Goal: Subscribe to service/newsletter

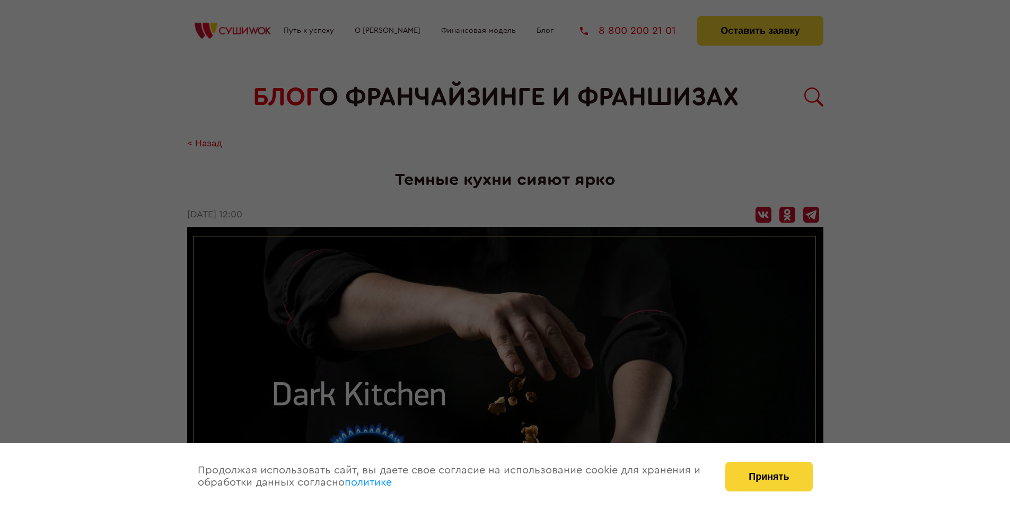
scroll to position [1532, 0]
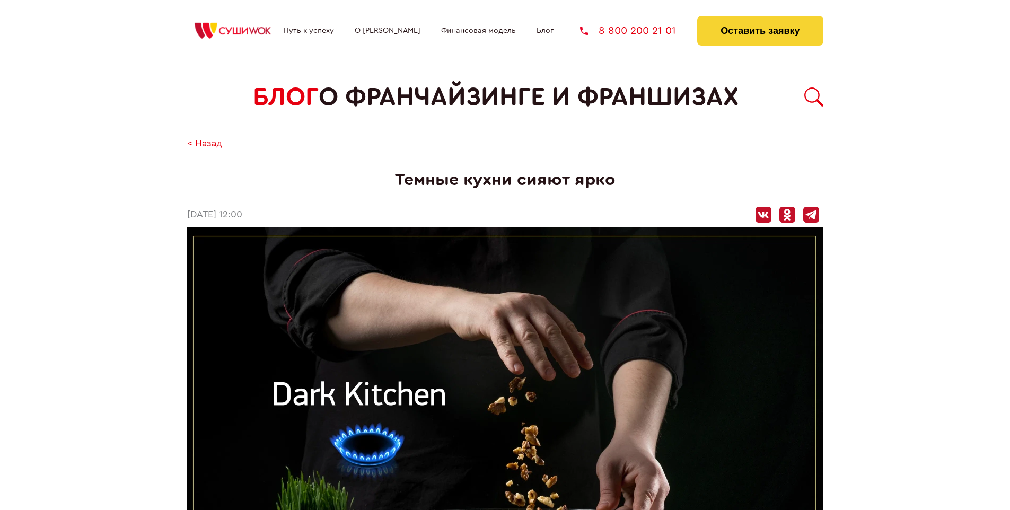
scroll to position [1532, 0]
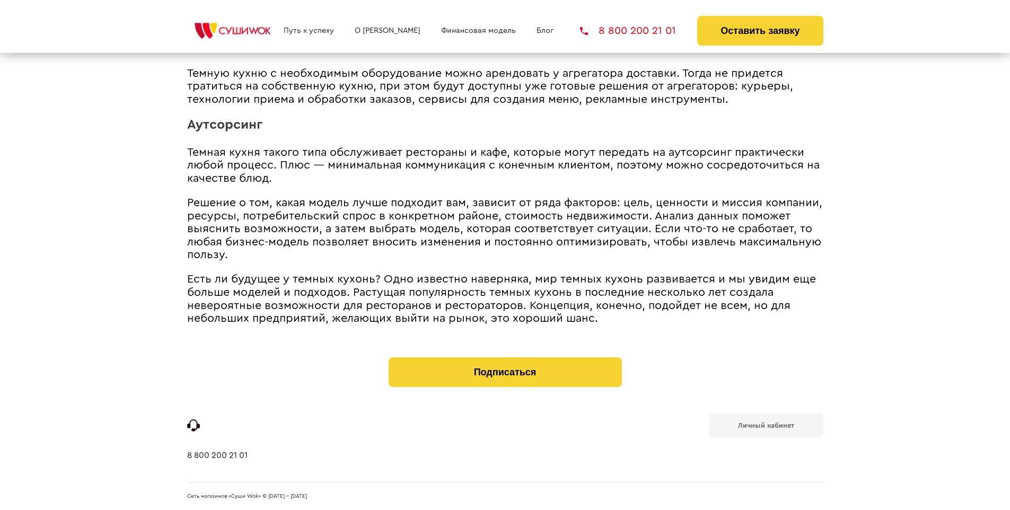
click at [766, 424] on b "Личный кабинет" at bounding box center [766, 425] width 56 height 7
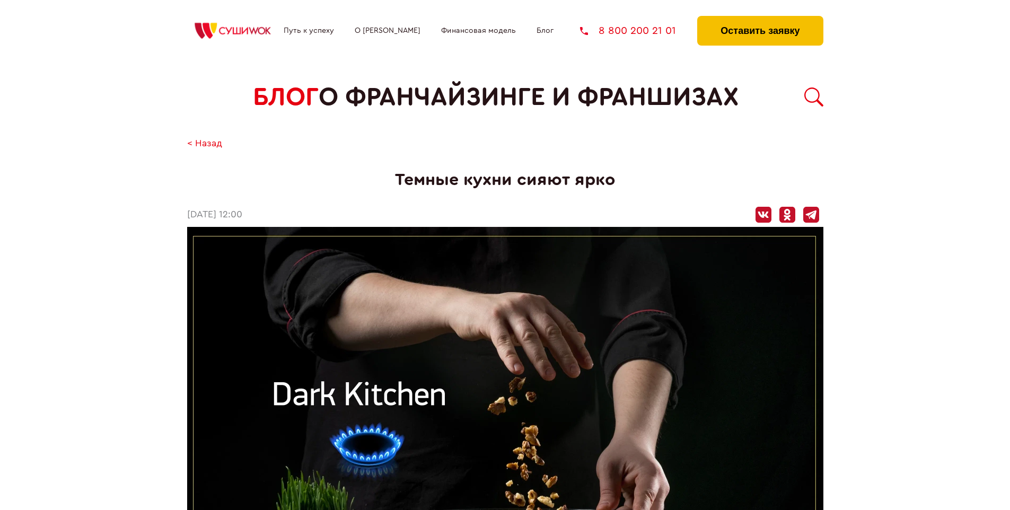
click at [760, 19] on button "Оставить заявку" at bounding box center [760, 31] width 126 height 30
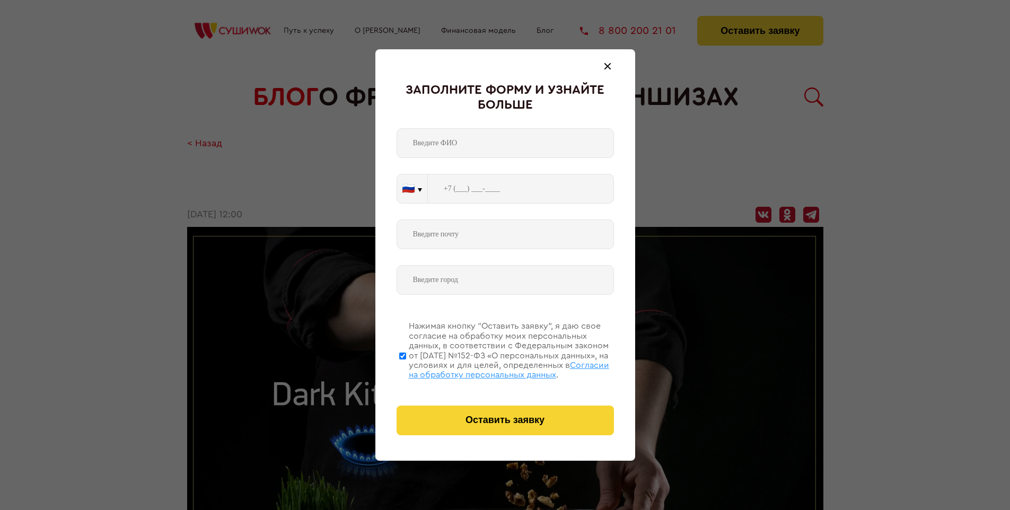
click at [491, 368] on span "Согласии на обработку персональных данных" at bounding box center [509, 370] width 200 height 18
click at [406, 368] on input "Нажимая кнопку “Оставить заявку”, я даю свое согласие на обработку моих персона…" at bounding box center [402, 355] width 7 height 85
checkbox input "false"
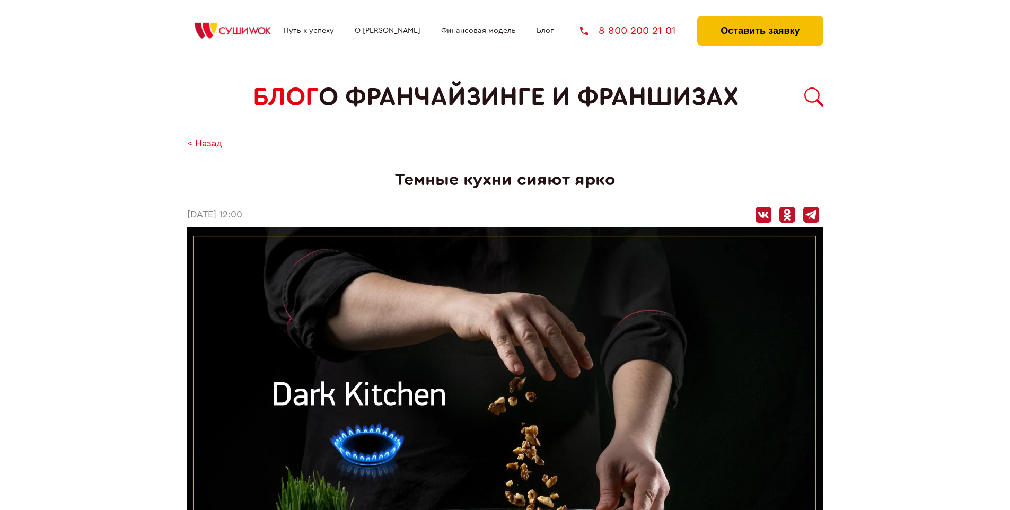
click at [760, 19] on button "Оставить заявку" at bounding box center [760, 31] width 126 height 30
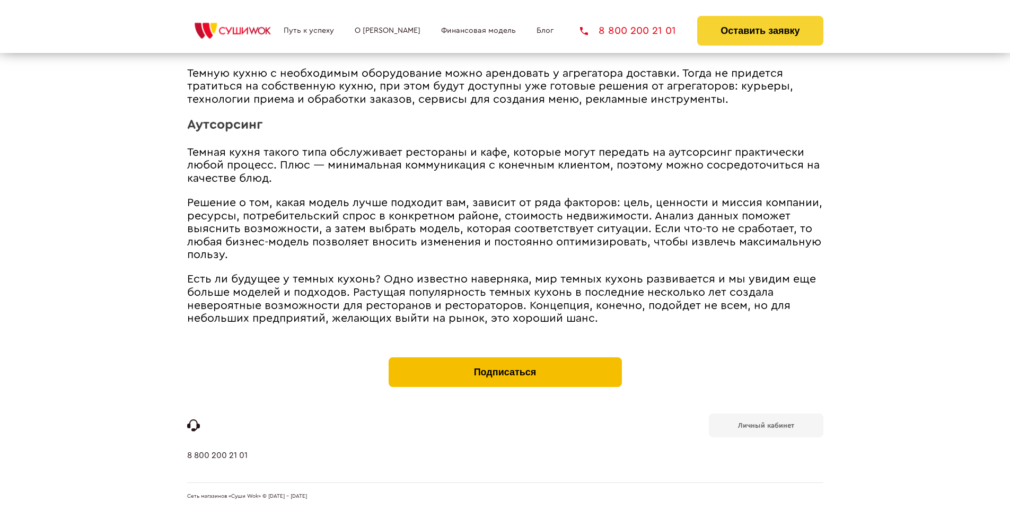
click at [505, 359] on button "Подписаться" at bounding box center [505, 372] width 233 height 30
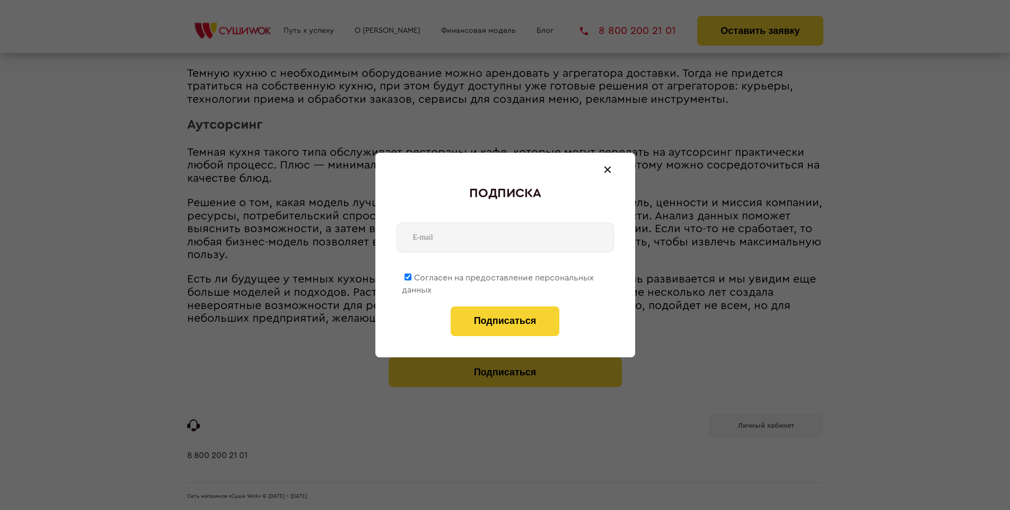
click at [498, 276] on span "Согласен на предоставление персональных данных" at bounding box center [498, 284] width 192 height 21
click at [411, 276] on input "Согласен на предоставление персональных данных" at bounding box center [408, 277] width 7 height 7
checkbox input "false"
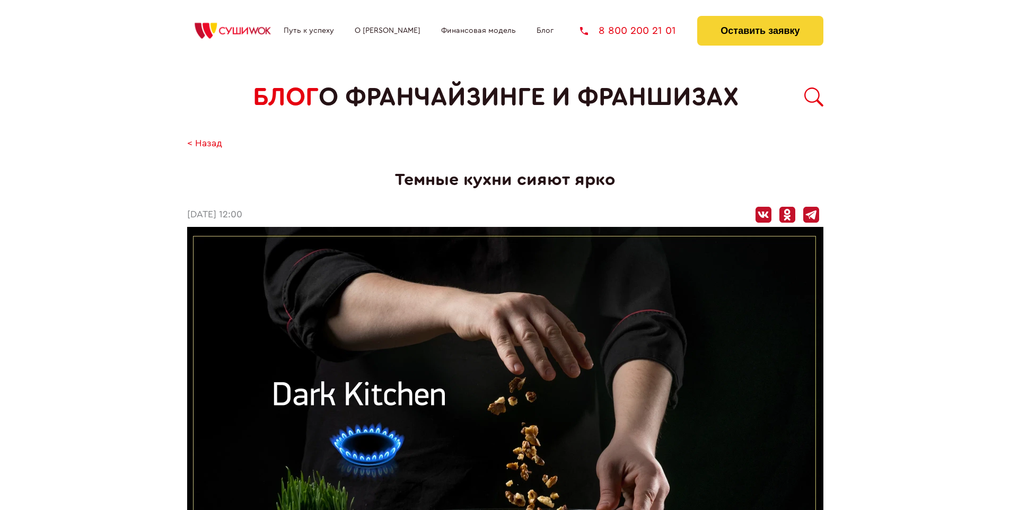
scroll to position [1532, 0]
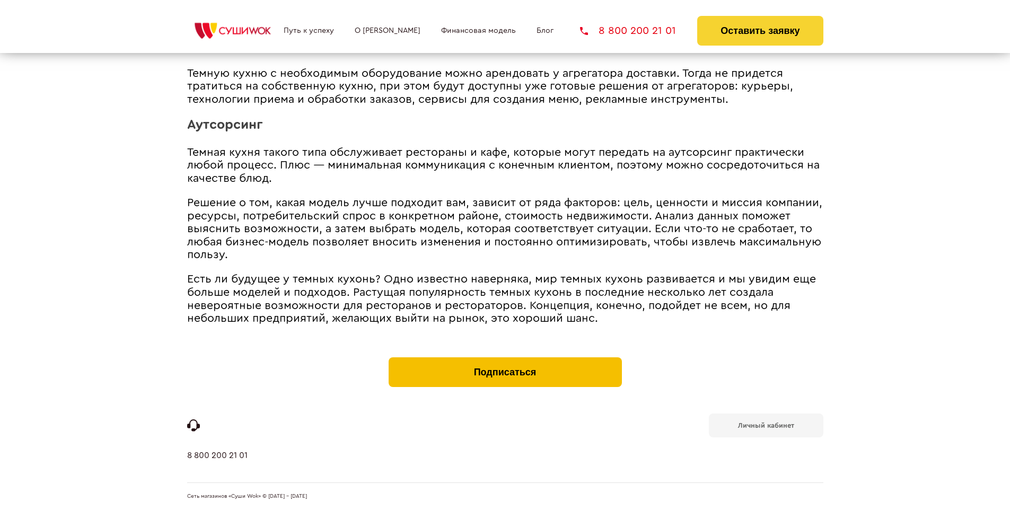
click at [505, 359] on button "Подписаться" at bounding box center [505, 372] width 233 height 30
